Goal: Information Seeking & Learning: Learn about a topic

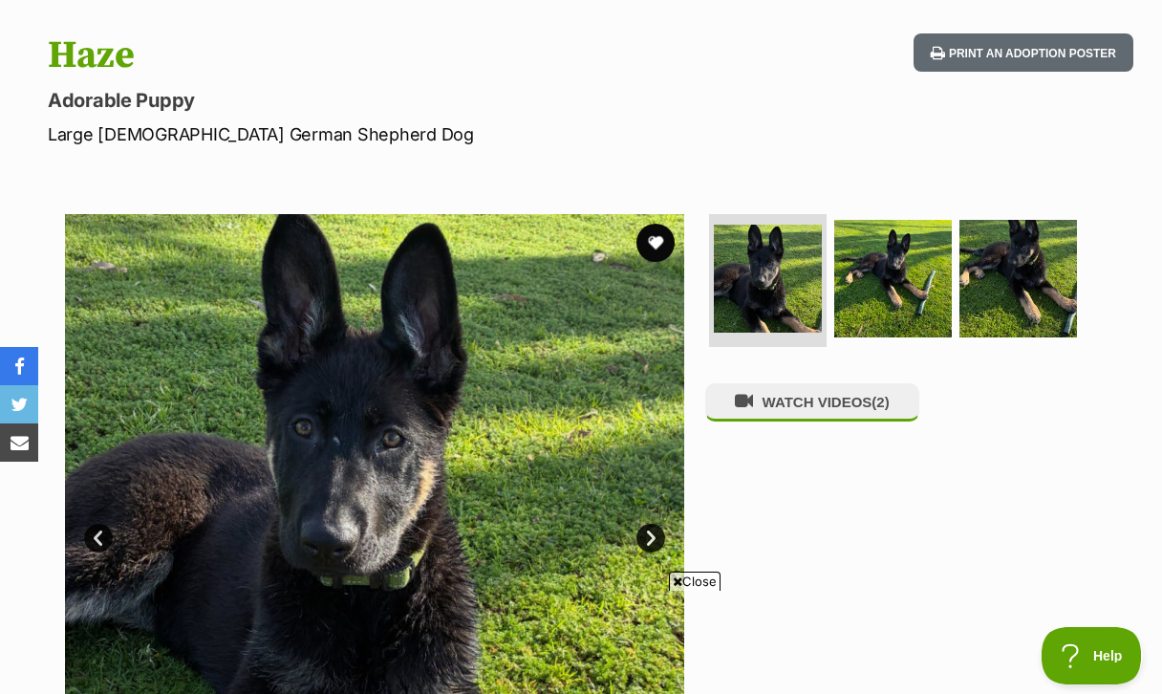
click at [697, 582] on span "Close" at bounding box center [695, 580] width 52 height 19
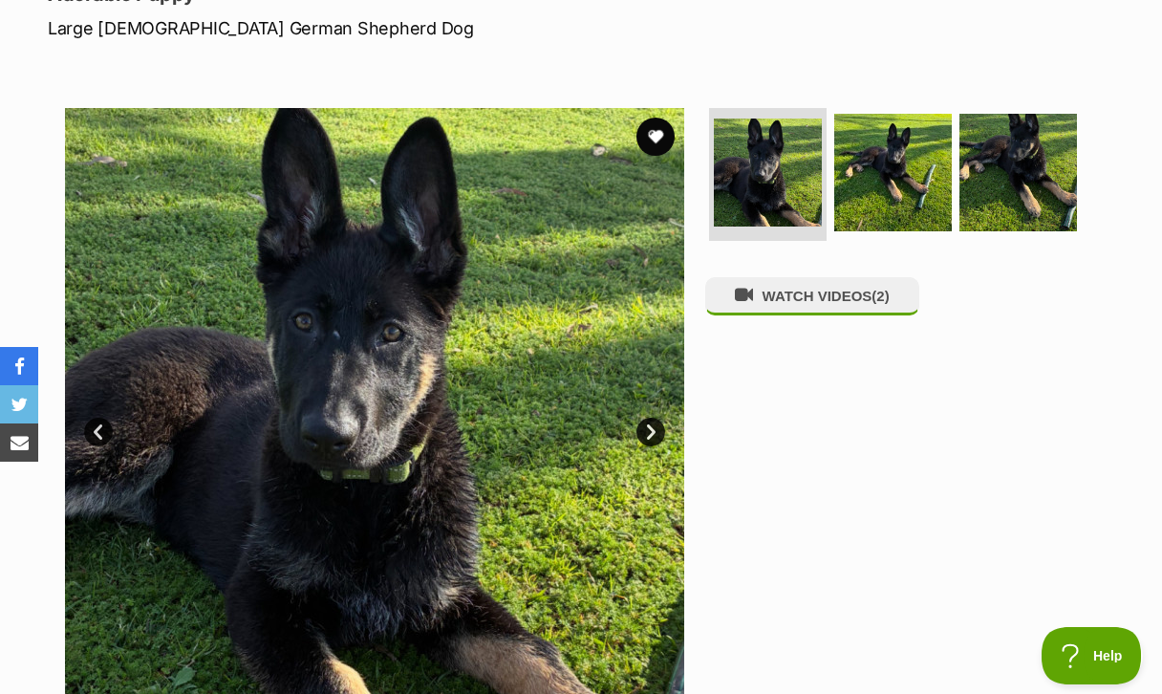
scroll to position [292, 0]
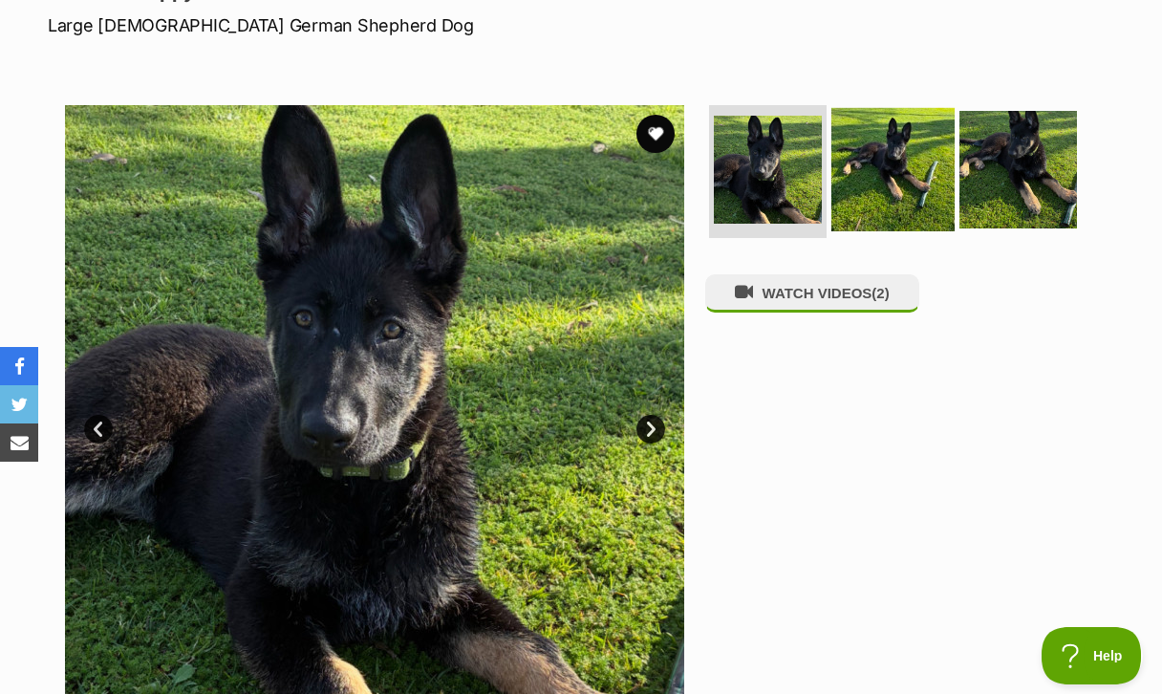
click at [882, 165] on img at bounding box center [892, 168] width 123 height 123
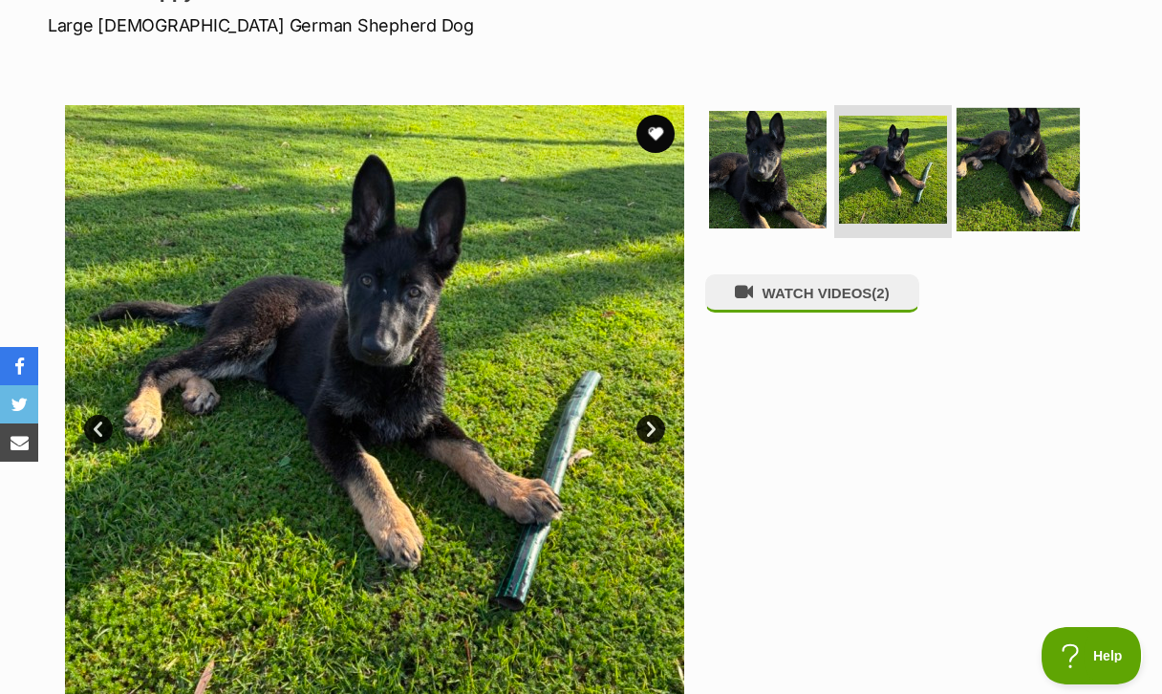
click at [975, 163] on img at bounding box center [1018, 168] width 123 height 123
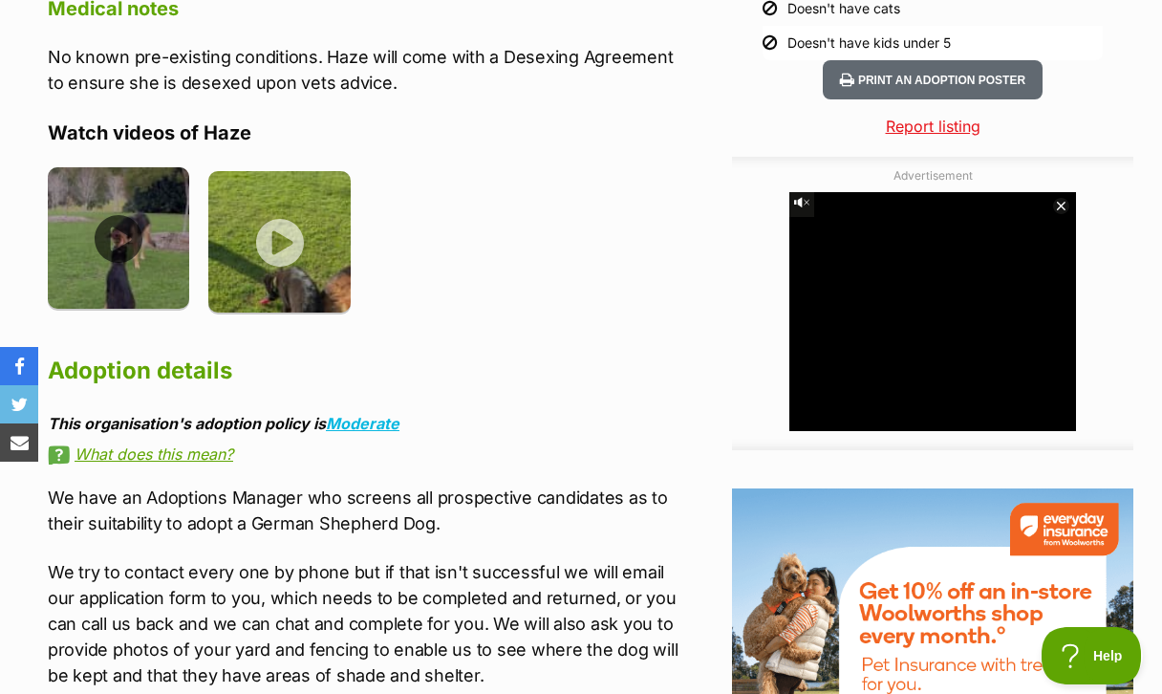
scroll to position [2170, 0]
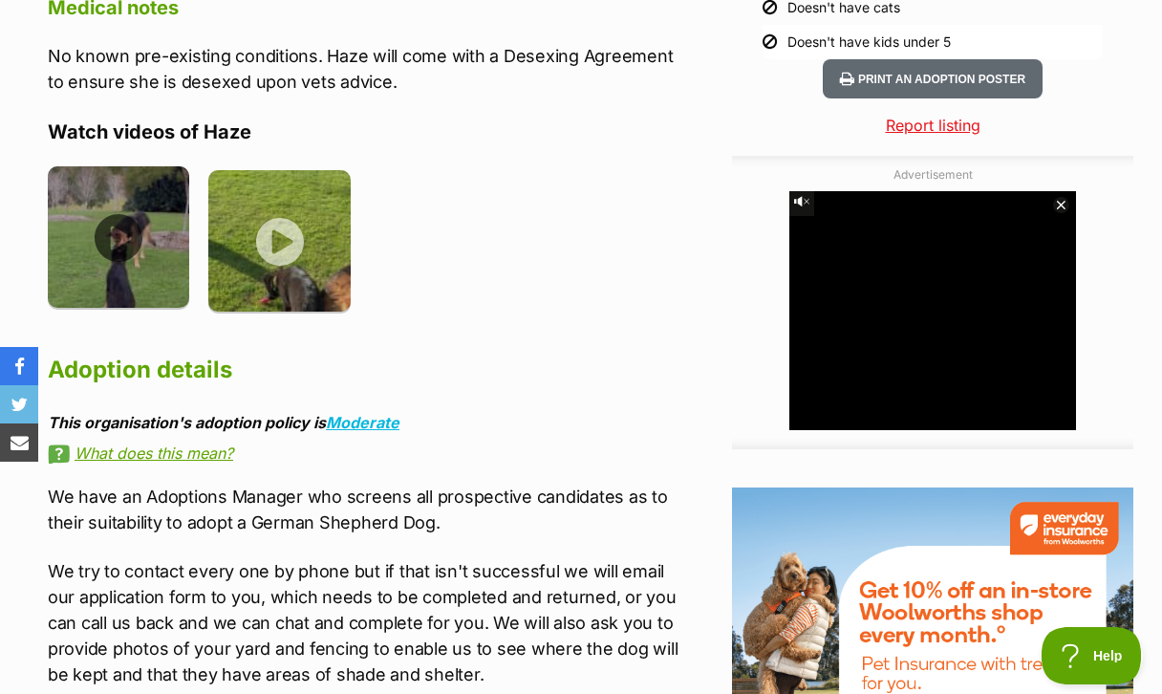
click at [112, 234] on img at bounding box center [118, 236] width 141 height 141
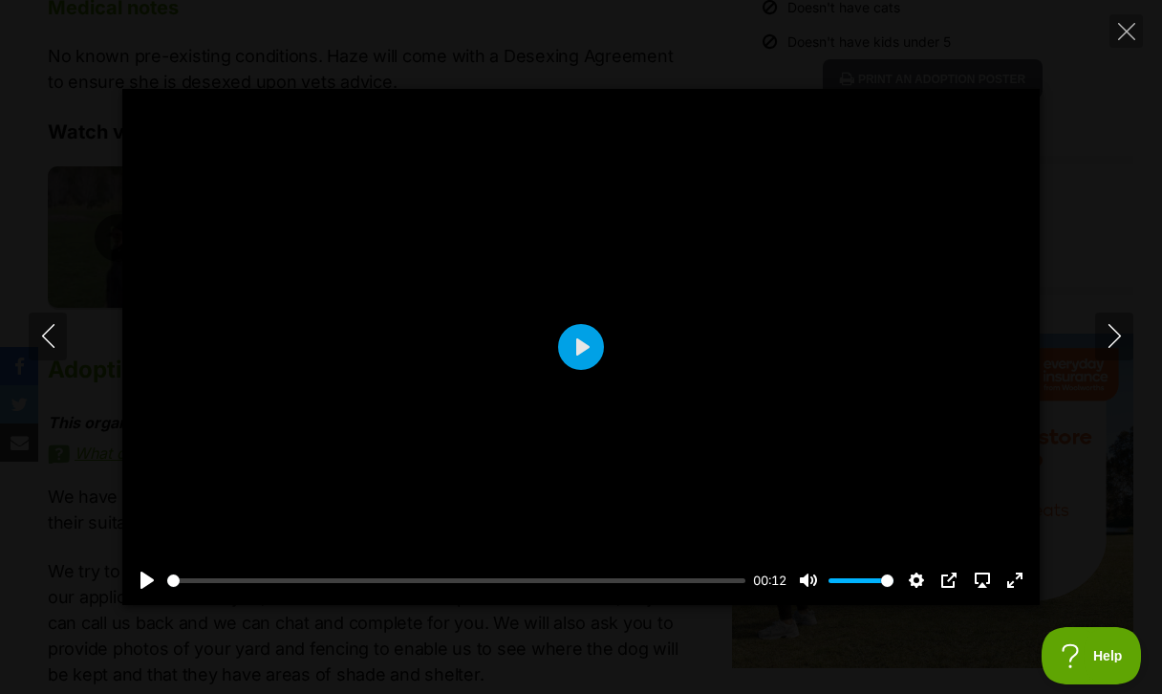
scroll to position [0, 0]
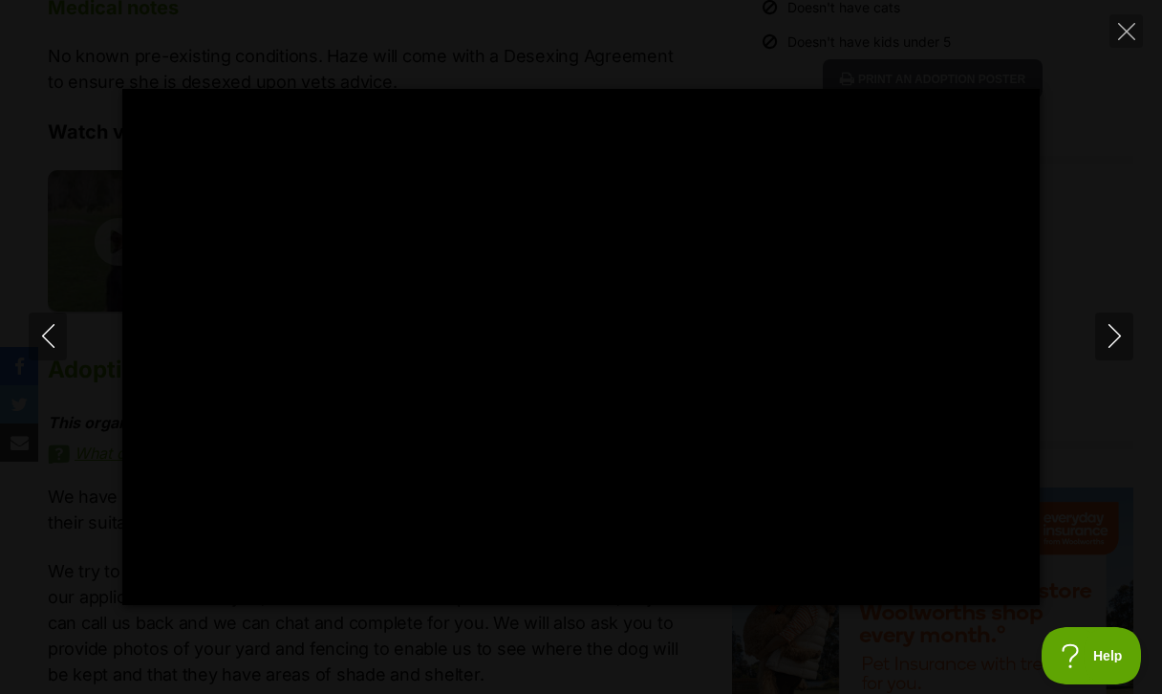
type input "100"
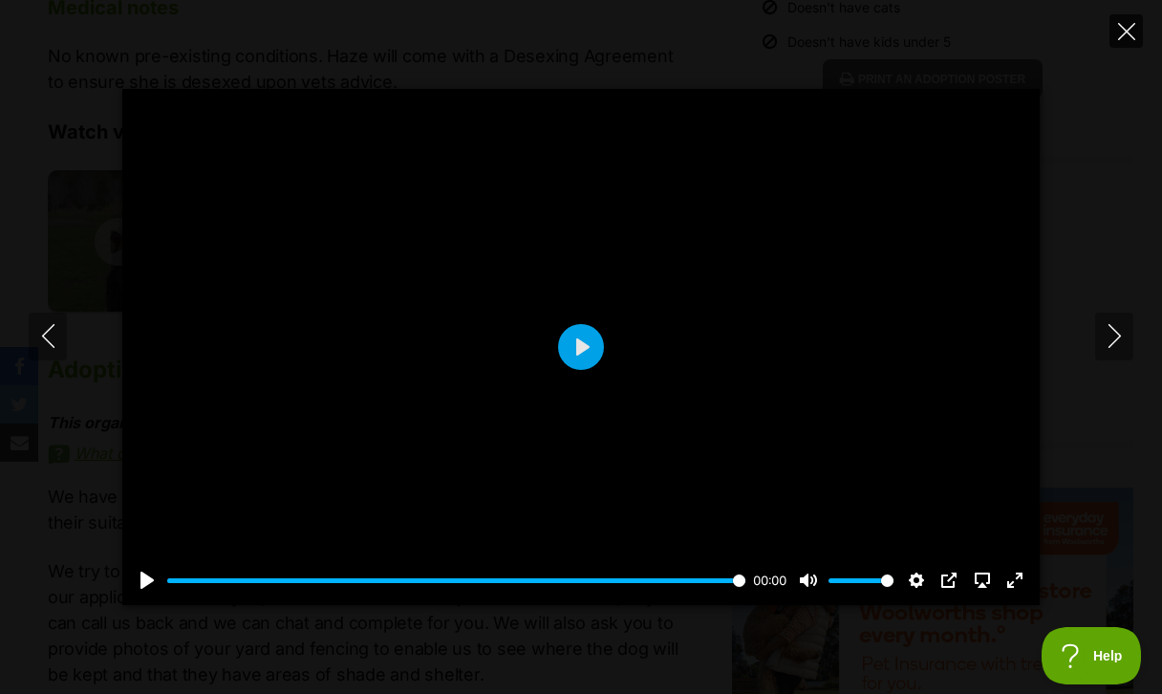
click at [1128, 25] on icon "Close" at bounding box center [1126, 31] width 17 height 17
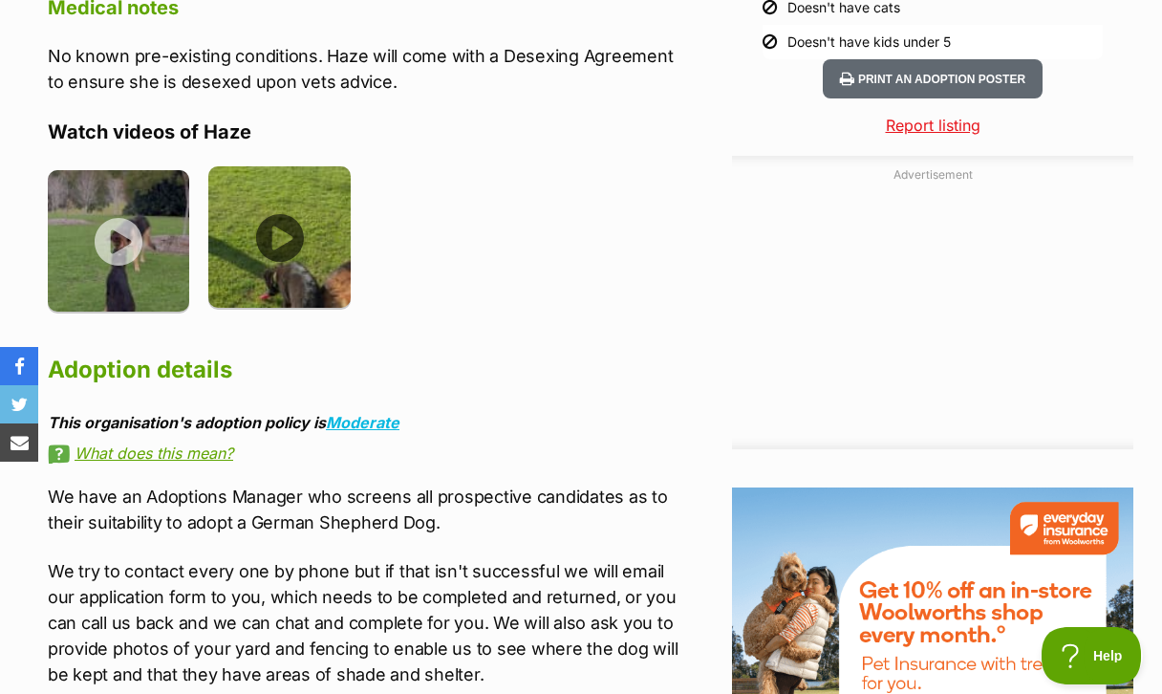
click at [296, 246] on img at bounding box center [278, 236] width 141 height 141
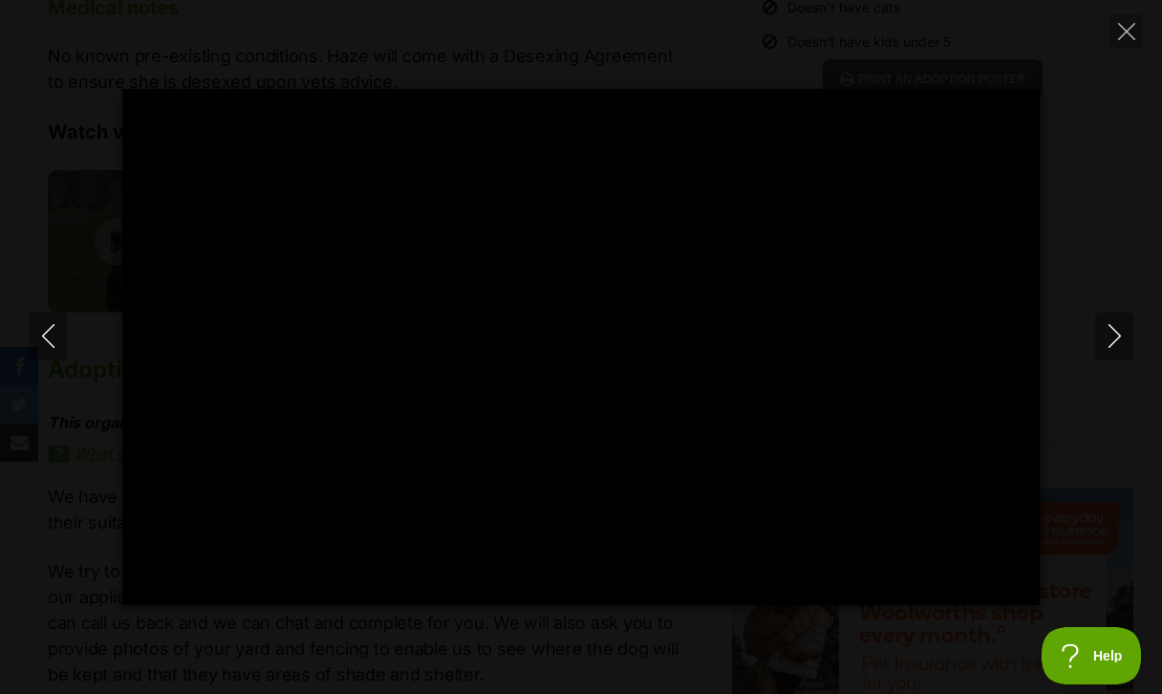
type input "100"
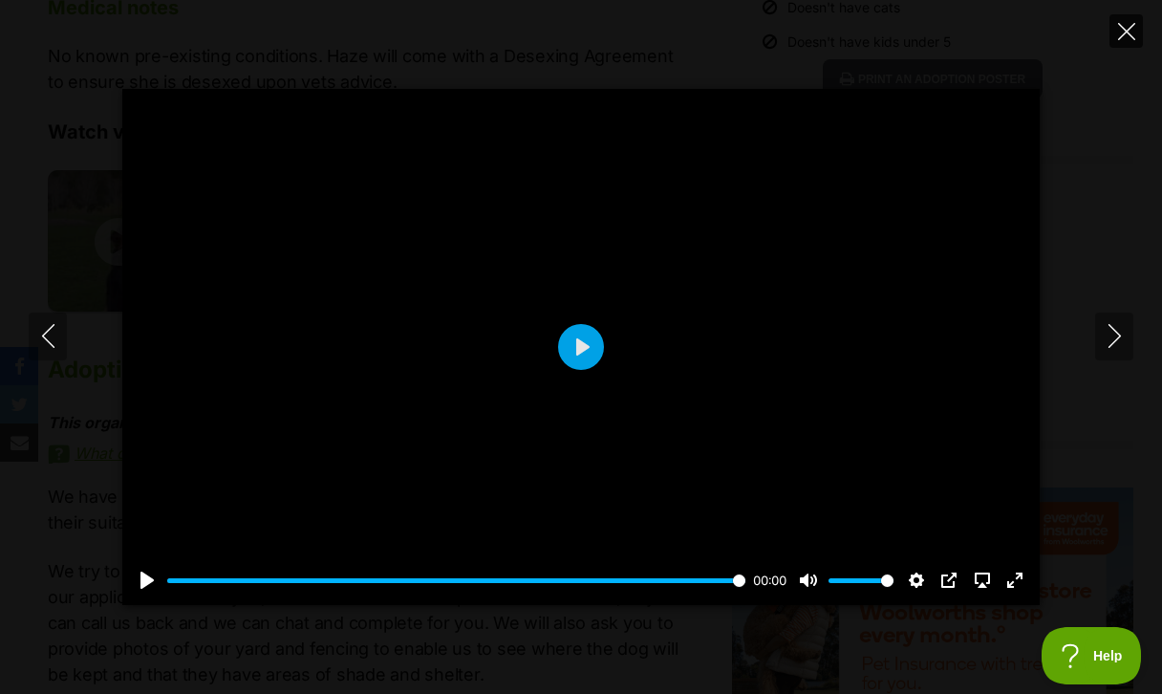
click at [1129, 29] on icon "Close" at bounding box center [1126, 31] width 17 height 17
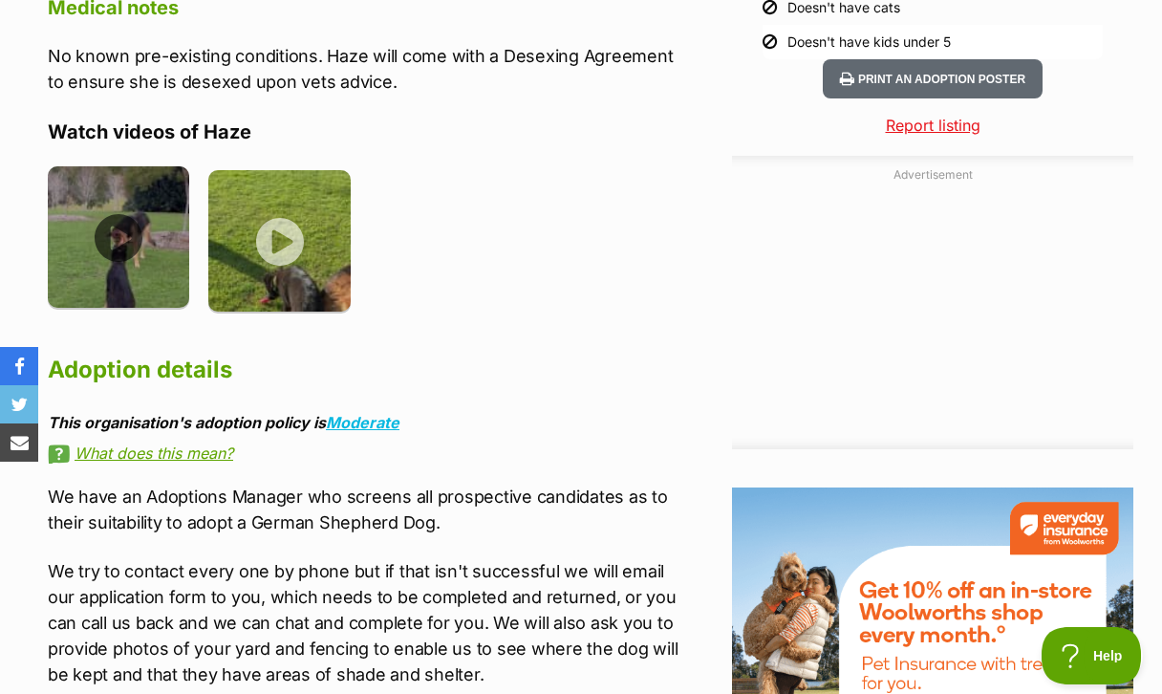
click at [152, 218] on img at bounding box center [118, 236] width 141 height 141
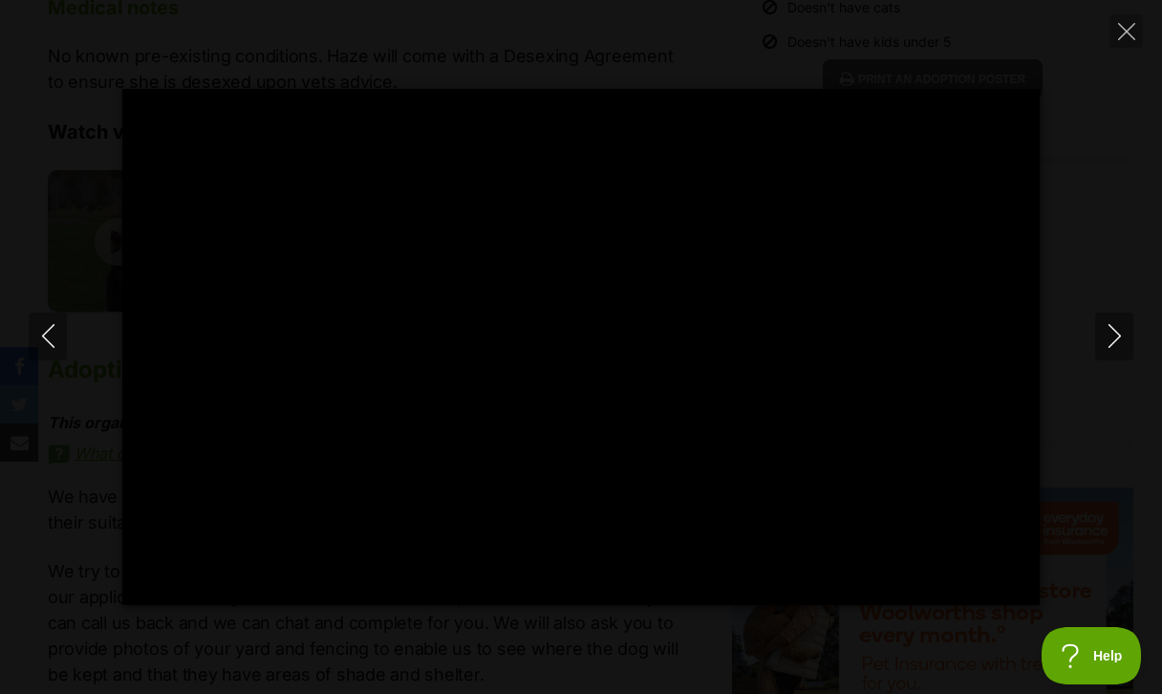
type input "100"
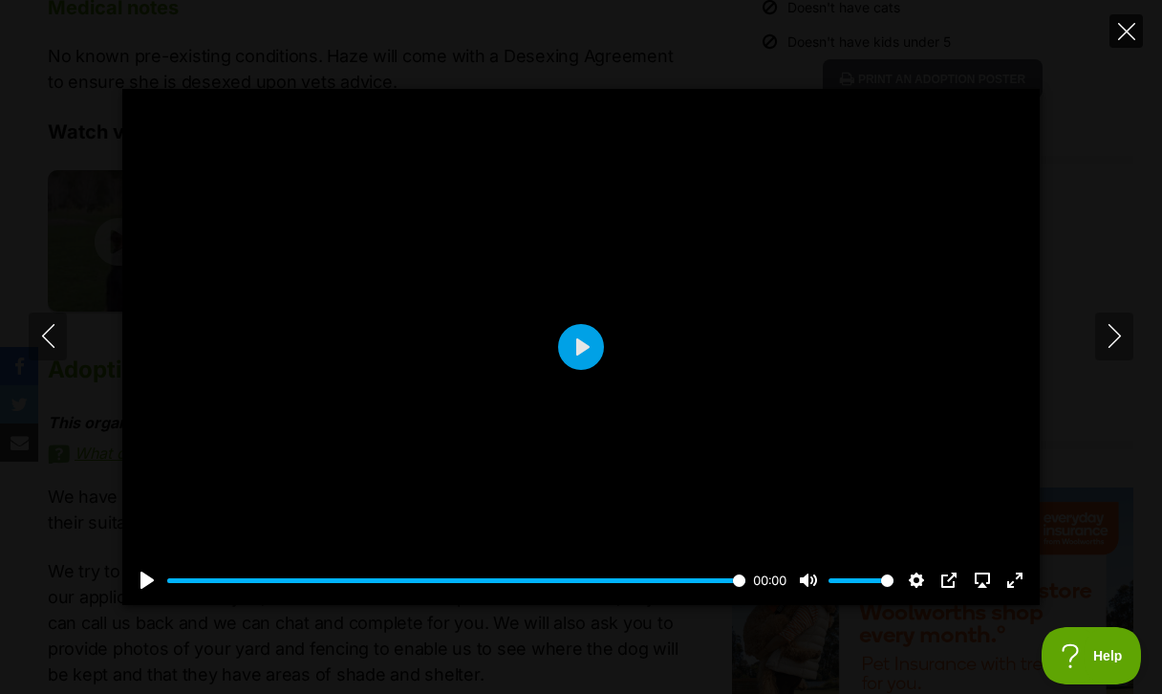
click at [1127, 23] on icon "Close" at bounding box center [1126, 31] width 17 height 17
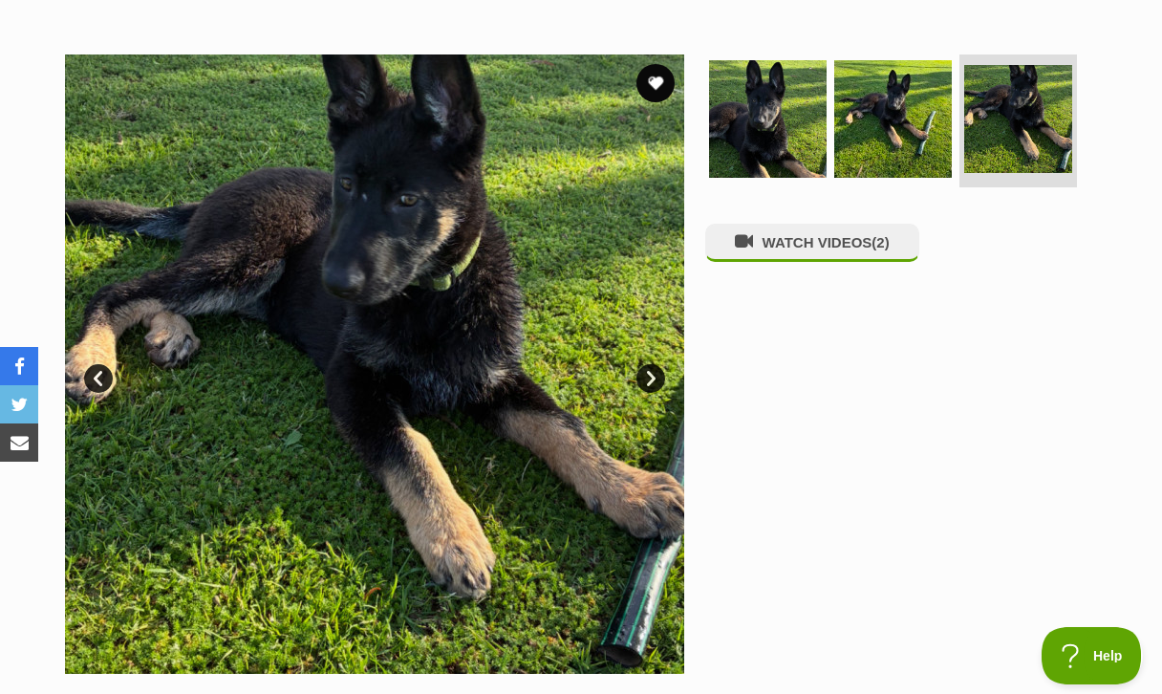
scroll to position [345, 0]
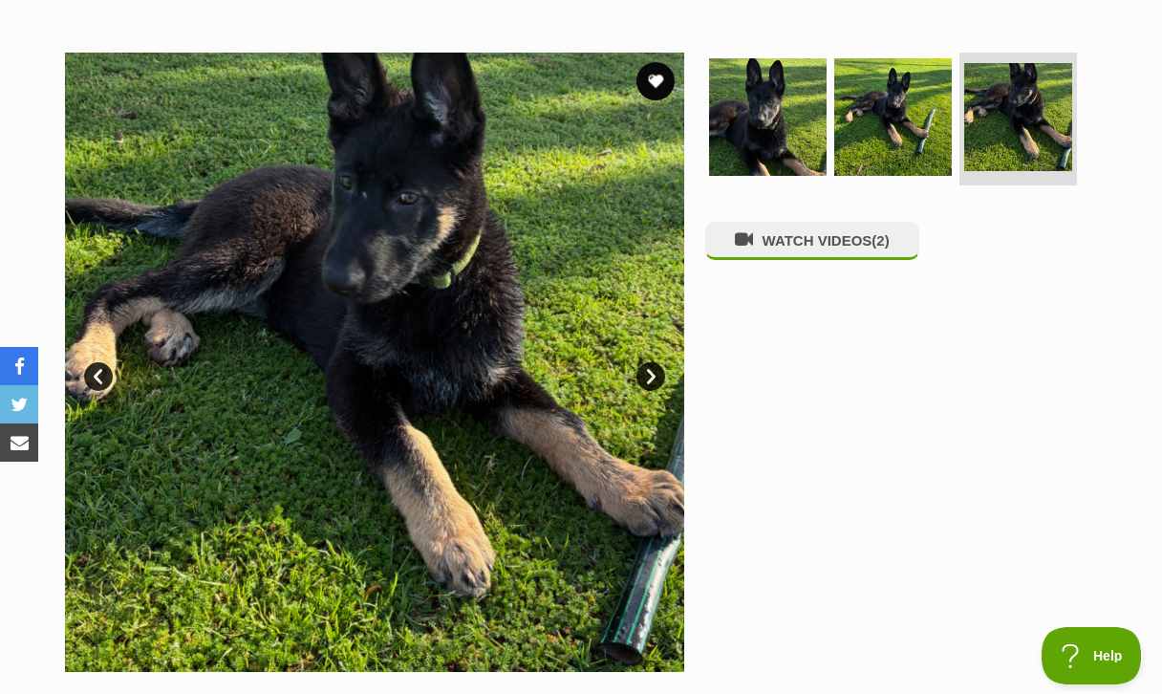
click at [648, 376] on link "Next" at bounding box center [650, 376] width 29 height 29
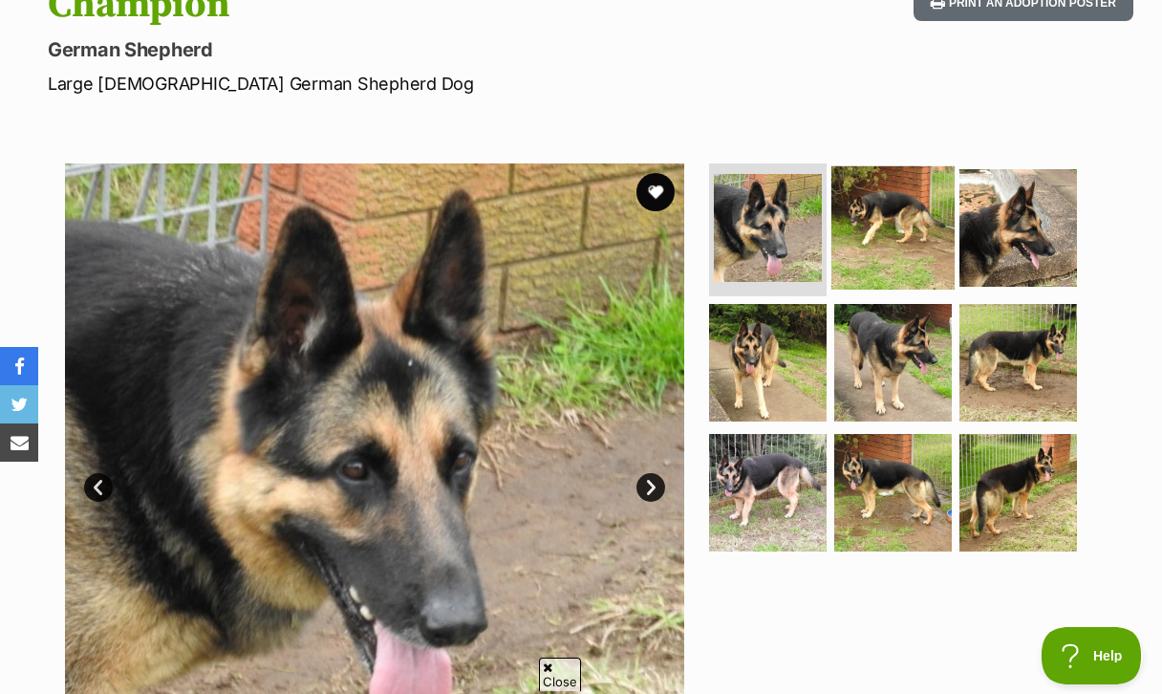
click at [904, 201] on img at bounding box center [892, 226] width 123 height 123
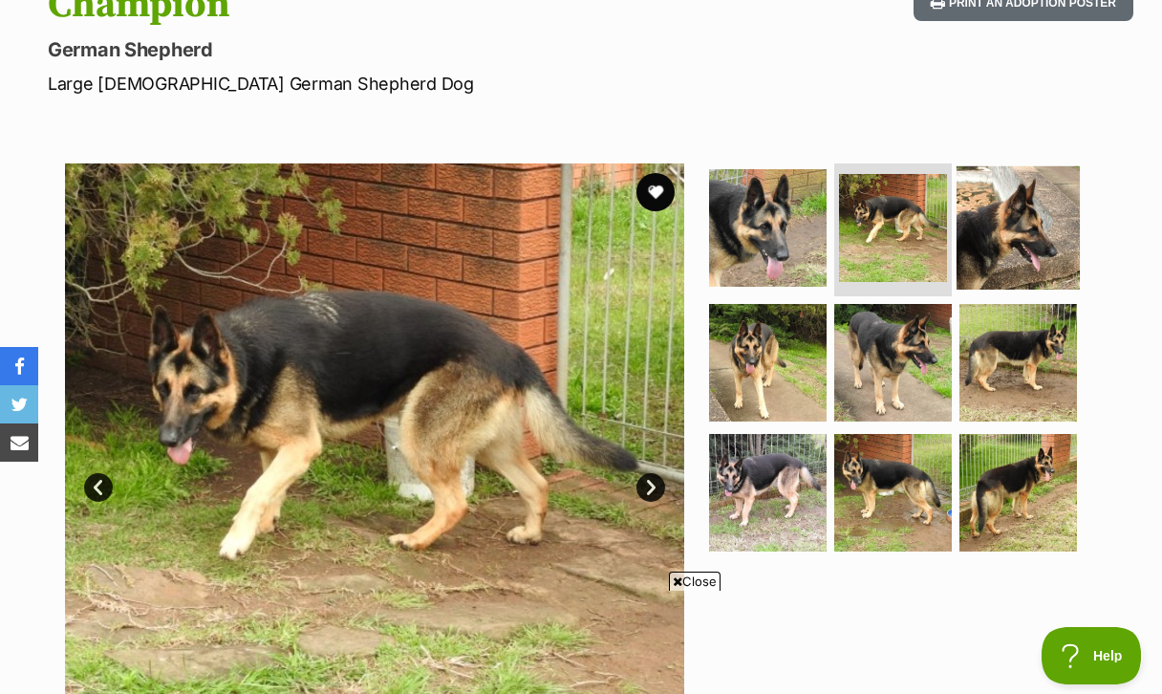
click at [1017, 220] on img at bounding box center [1018, 226] width 123 height 123
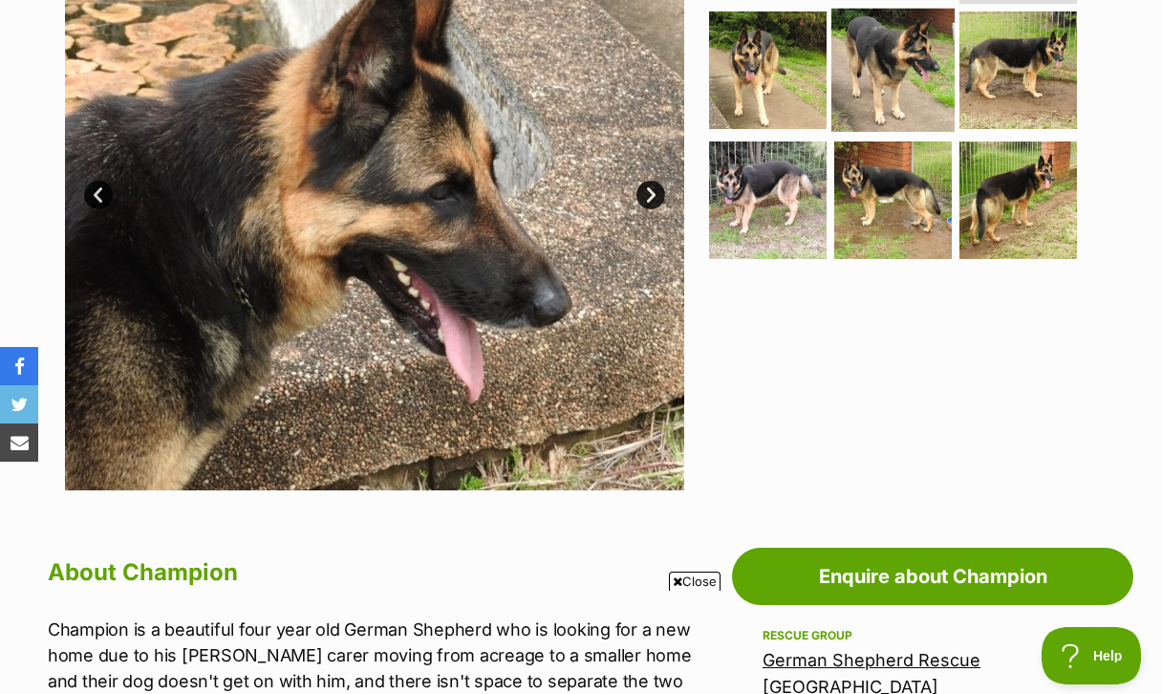
scroll to position [549, 0]
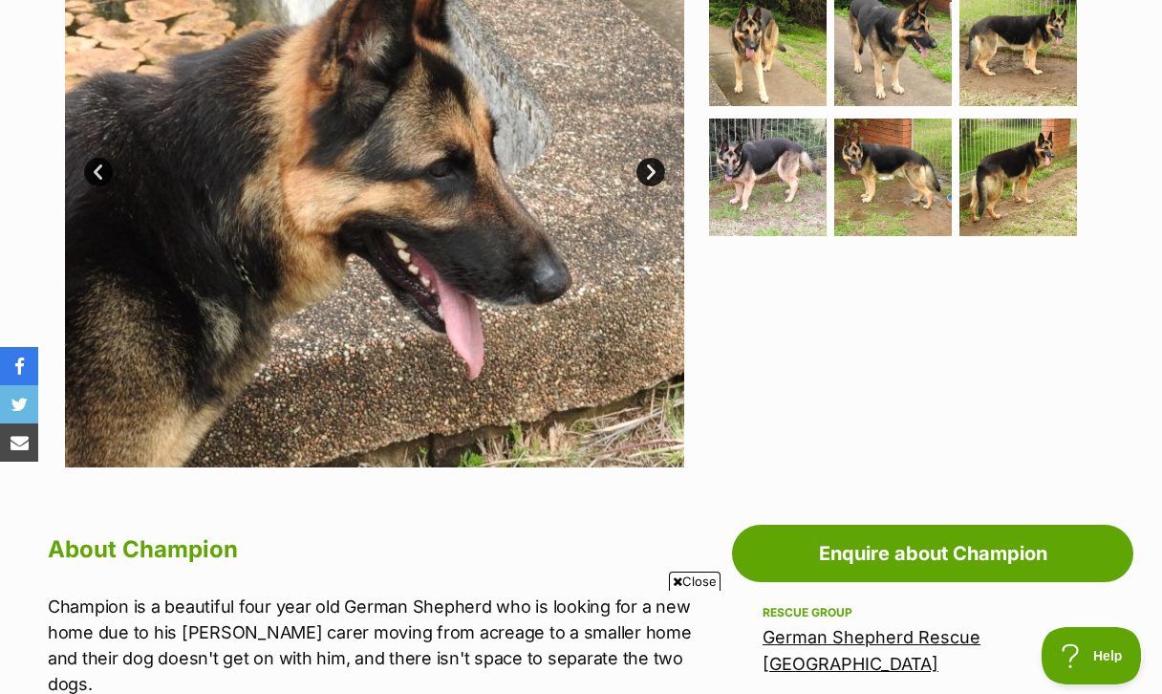
click at [707, 578] on span "Close" at bounding box center [695, 580] width 52 height 19
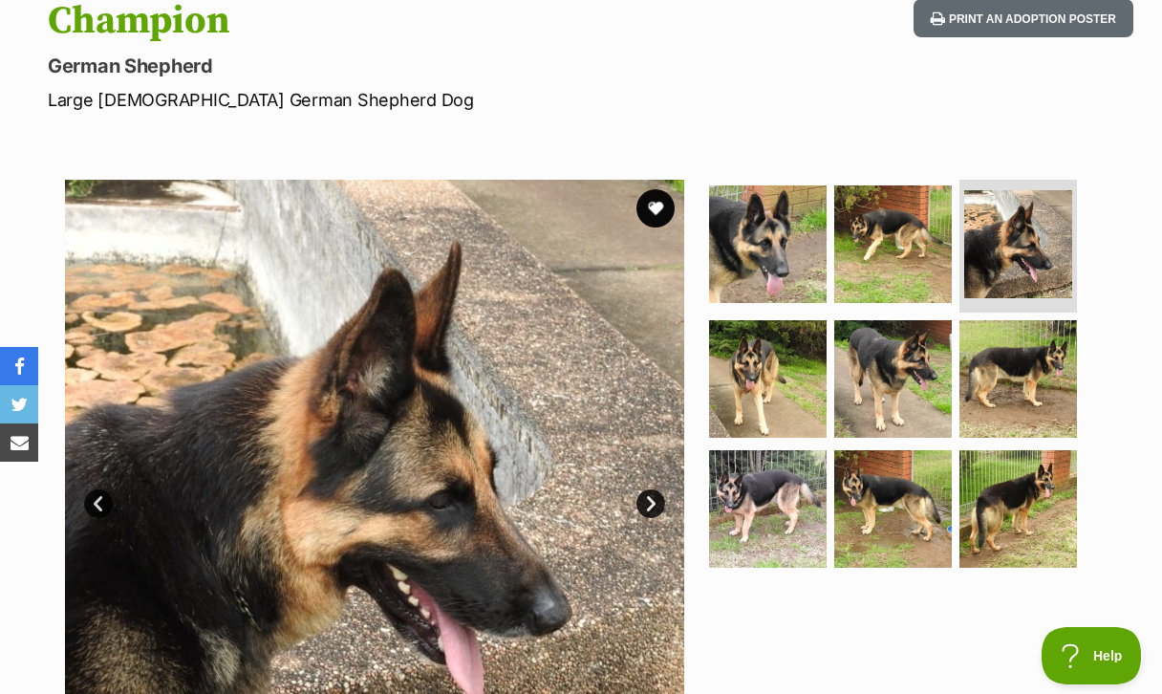
scroll to position [169, 0]
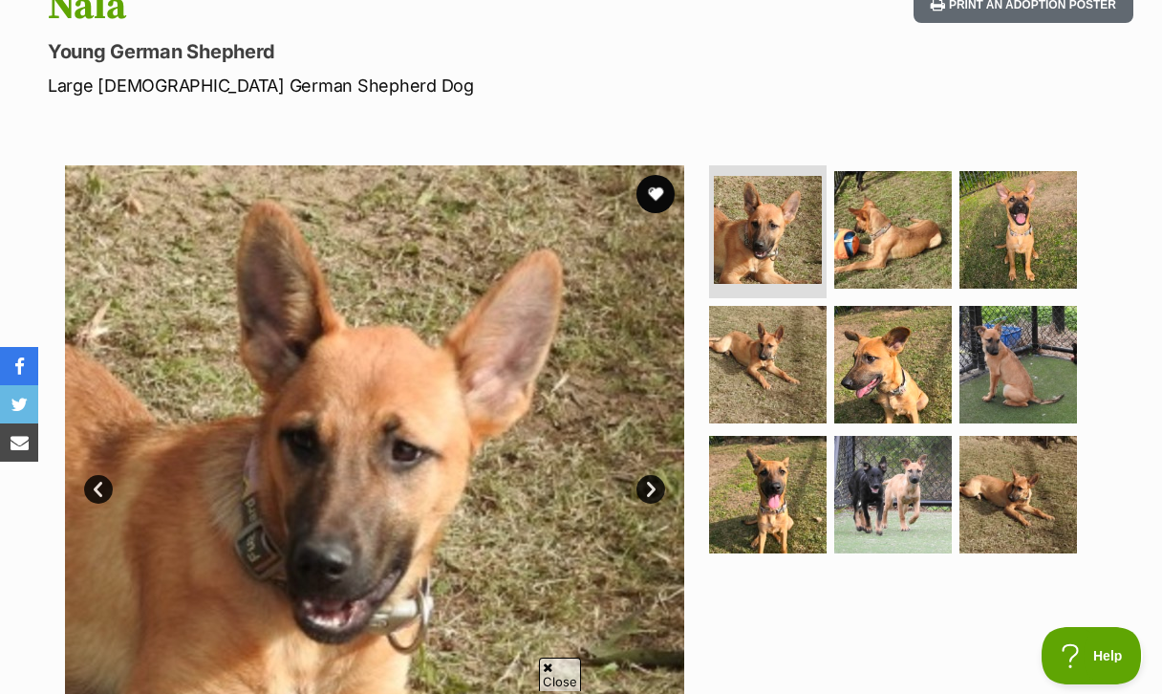
scroll to position [232, 0]
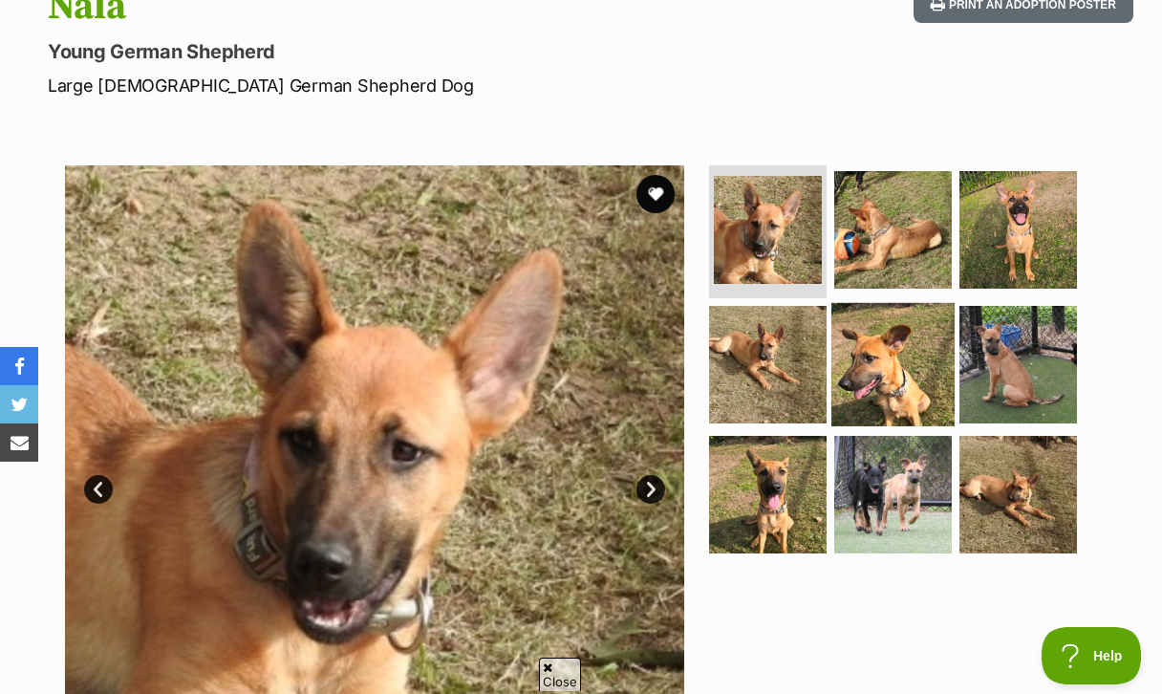
click at [872, 348] on img at bounding box center [892, 364] width 123 height 123
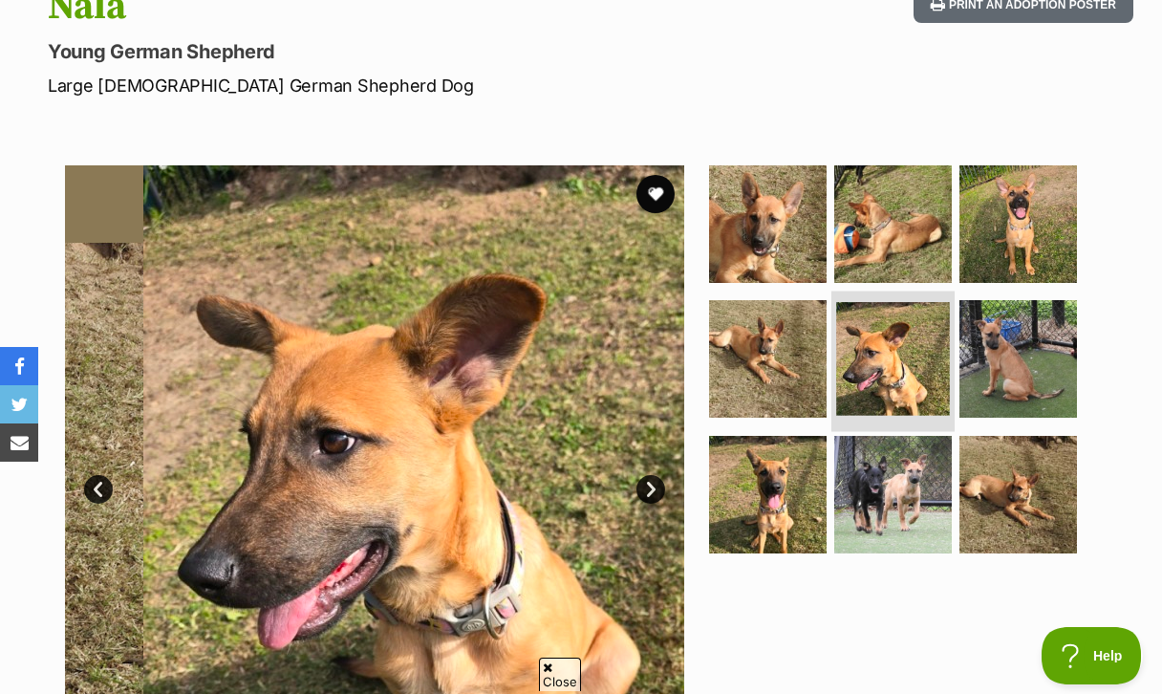
scroll to position [0, 0]
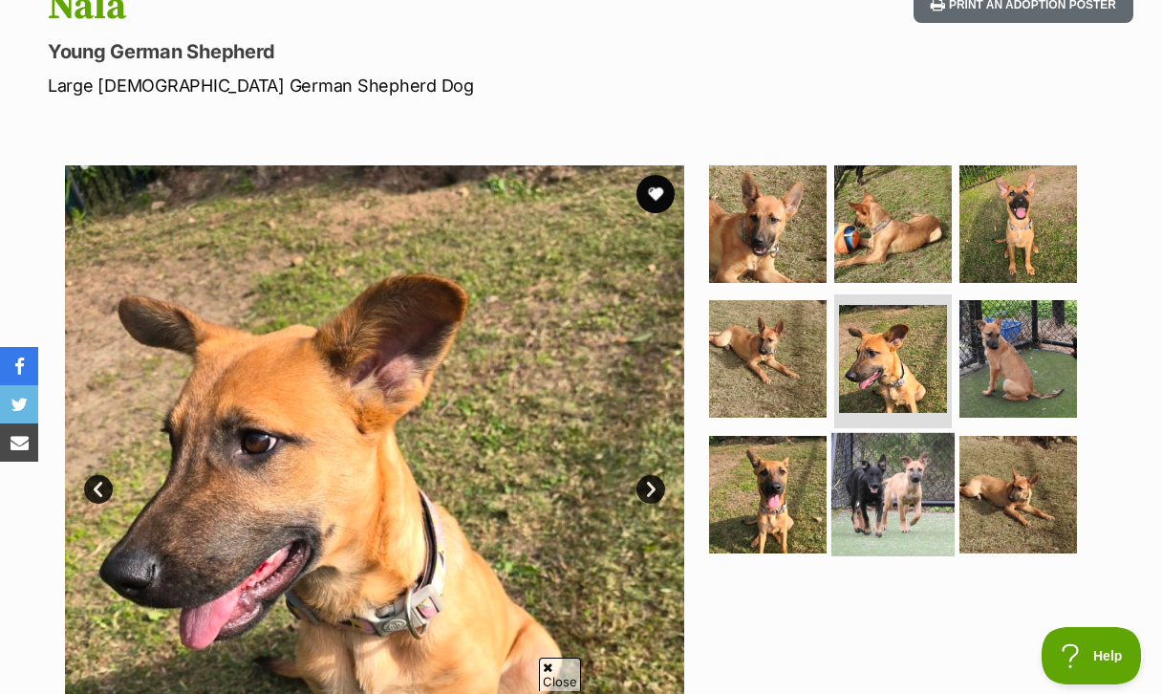
click at [879, 503] on img at bounding box center [892, 494] width 123 height 123
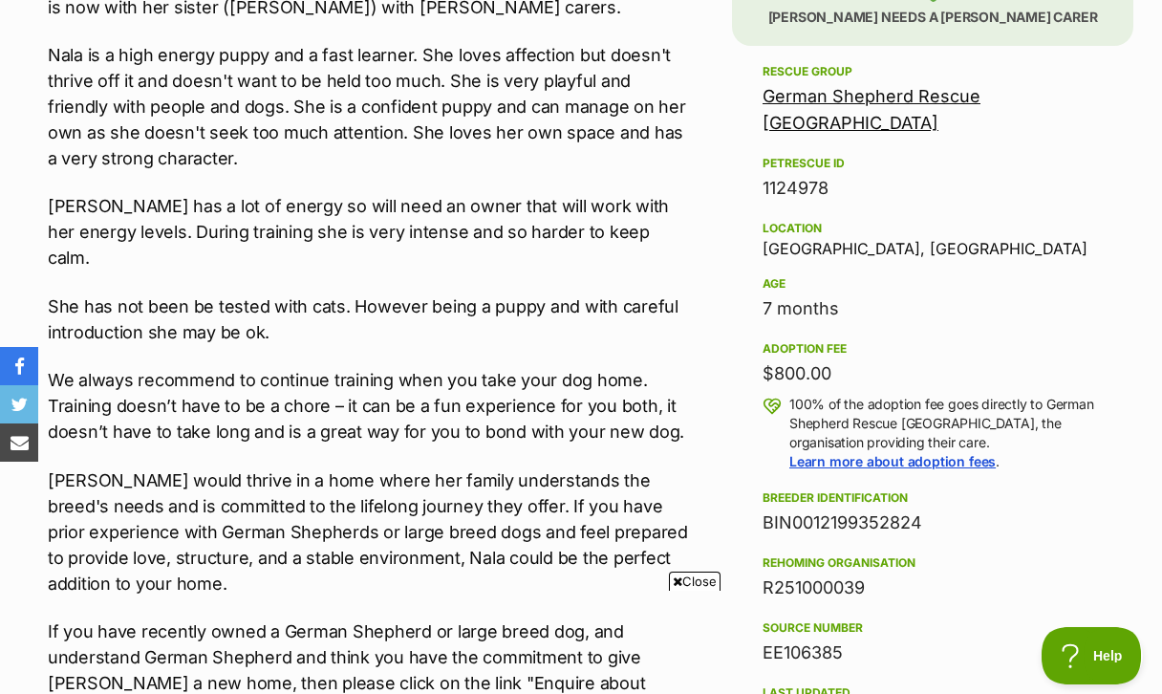
scroll to position [1198, 0]
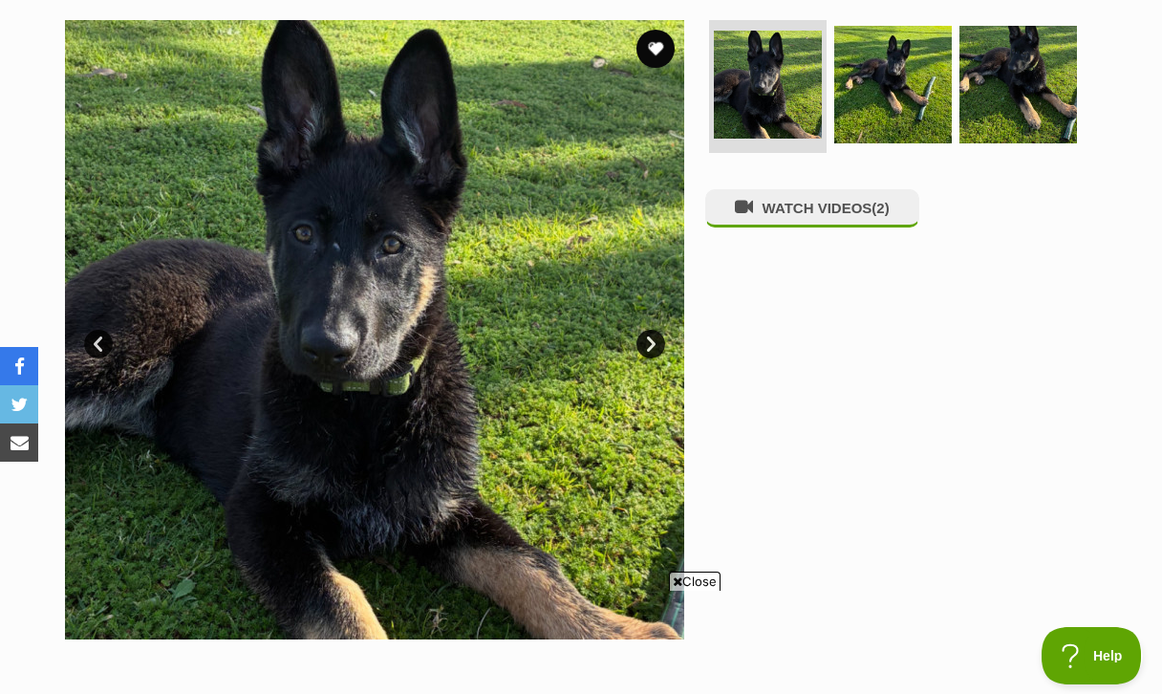
scroll to position [382, 0]
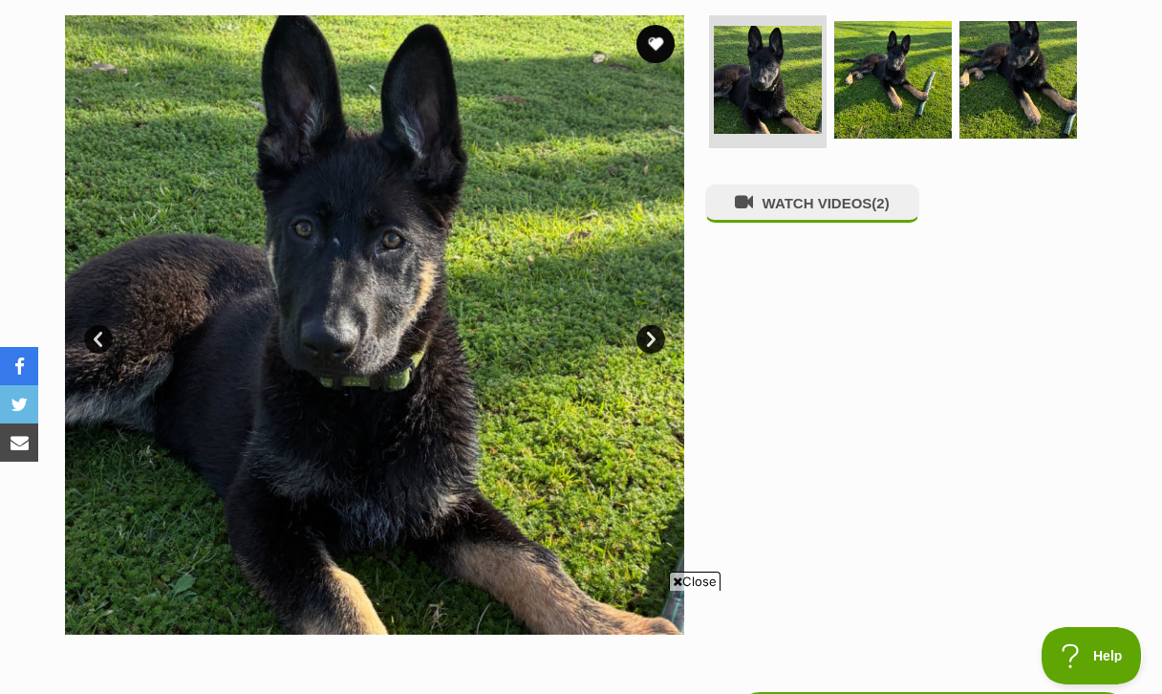
click at [699, 583] on span "Close" at bounding box center [695, 580] width 52 height 19
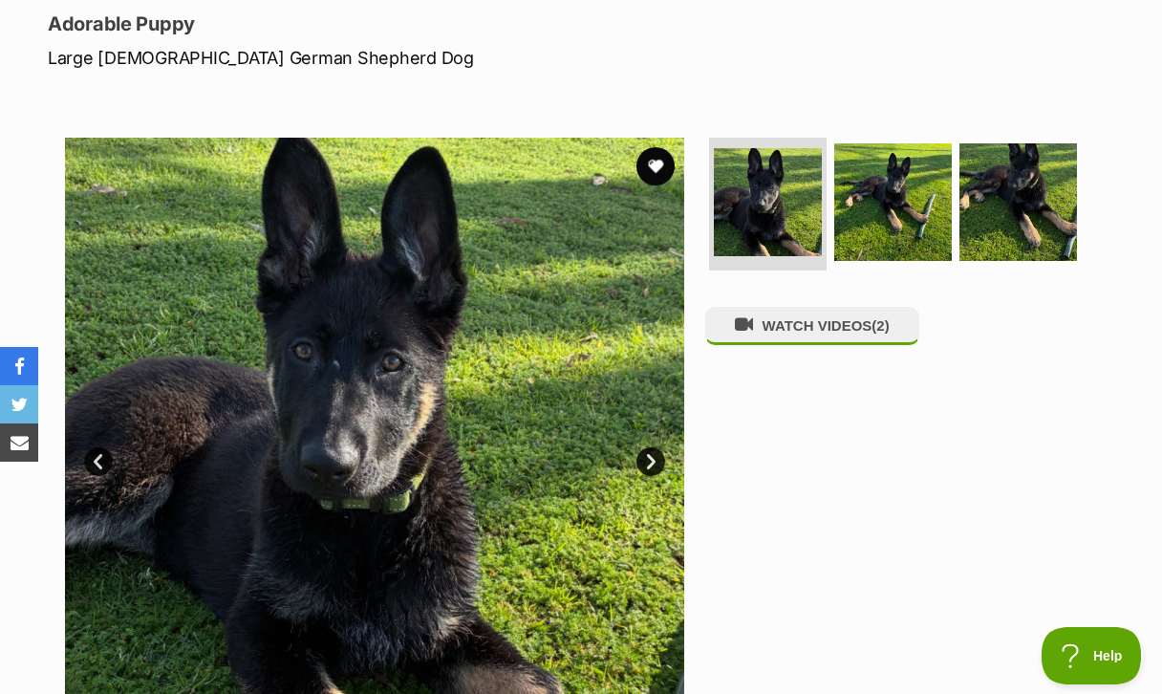
scroll to position [260, 0]
